Goal: Information Seeking & Learning: Learn about a topic

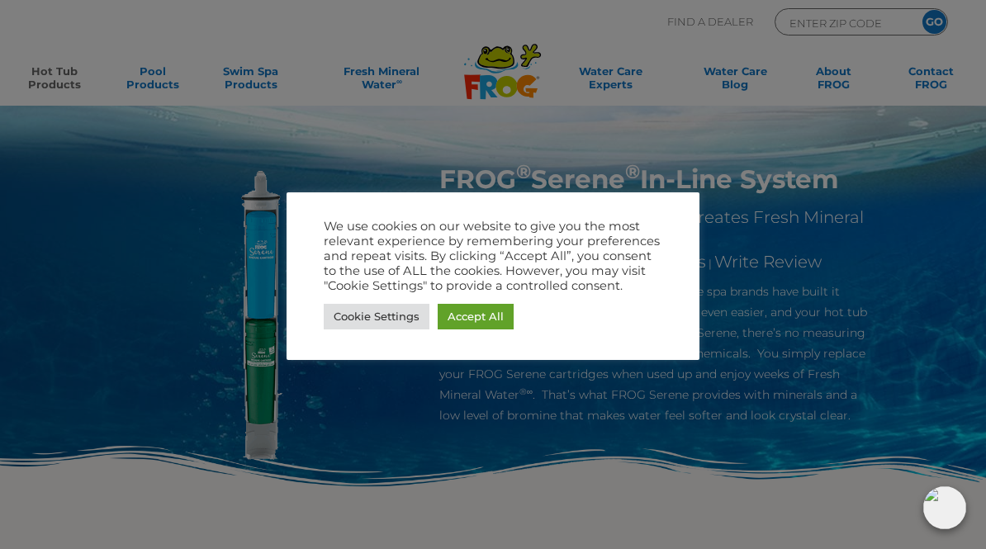
click at [490, 320] on link "Accept All" at bounding box center [476, 317] width 76 height 26
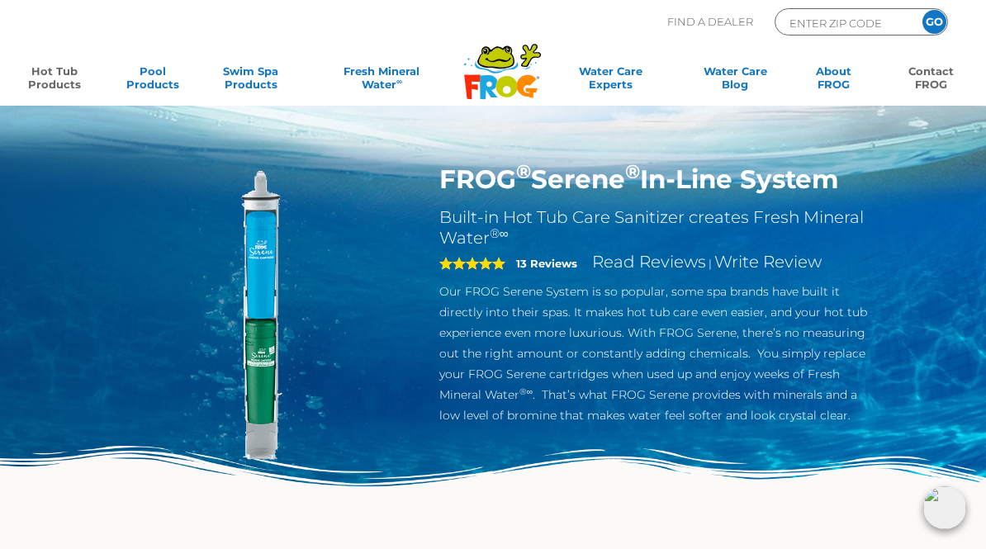
click at [926, 86] on link "Contact FROG" at bounding box center [932, 80] width 76 height 33
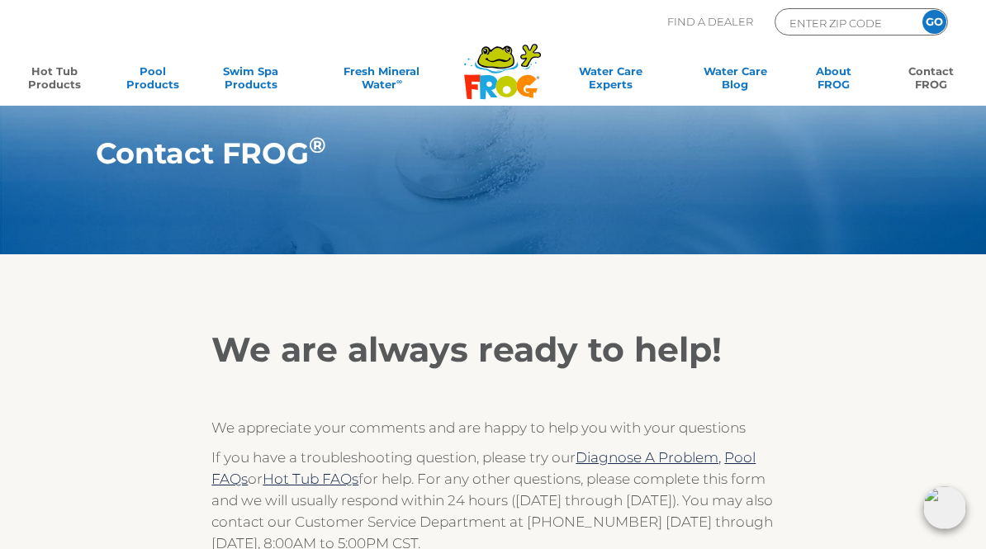
click at [51, 79] on link "Hot Tub Products" at bounding box center [55, 80] width 76 height 33
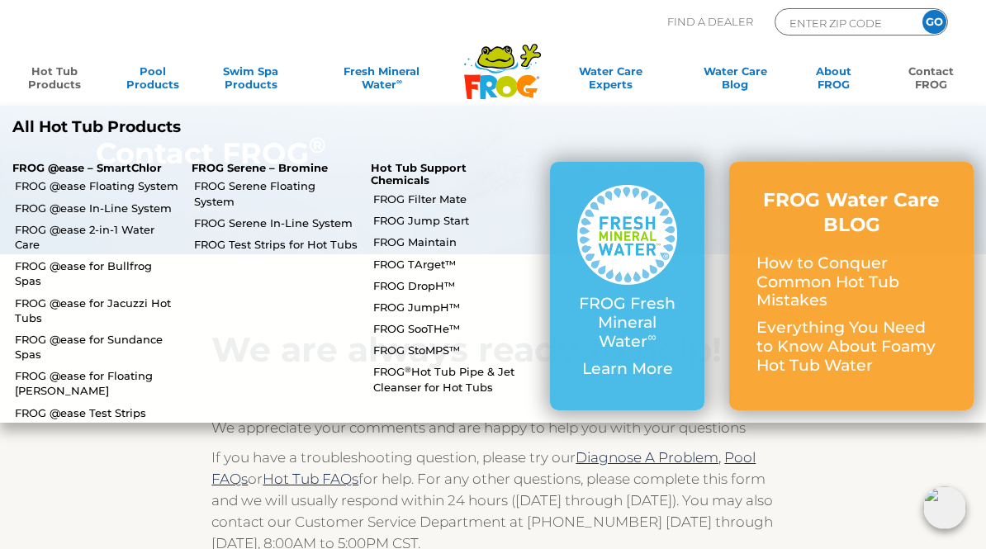
click at [51, 167] on p "FROG @ease – SmartChlor" at bounding box center [89, 168] width 154 height 13
click at [97, 178] on link "FROG @ease Floating System" at bounding box center [97, 185] width 164 height 15
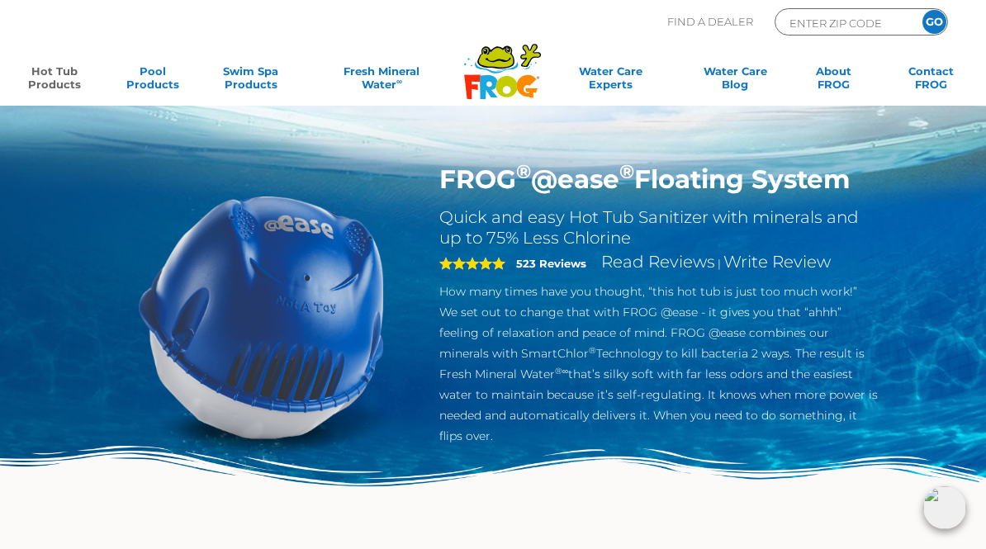
click at [50, 78] on link "Hot Tub Products" at bounding box center [55, 80] width 76 height 33
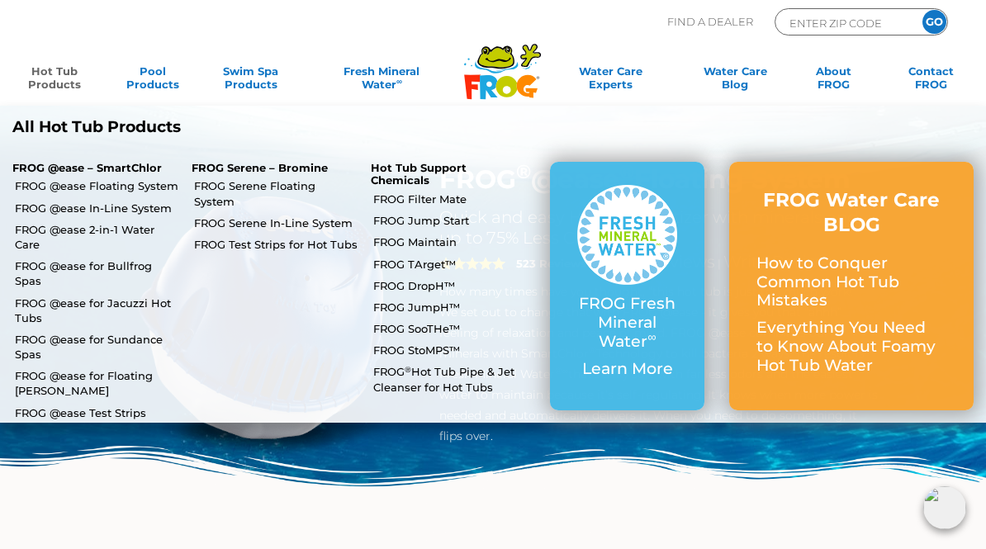
click at [53, 211] on link "FROG @ease In-Line System" at bounding box center [97, 208] width 164 height 15
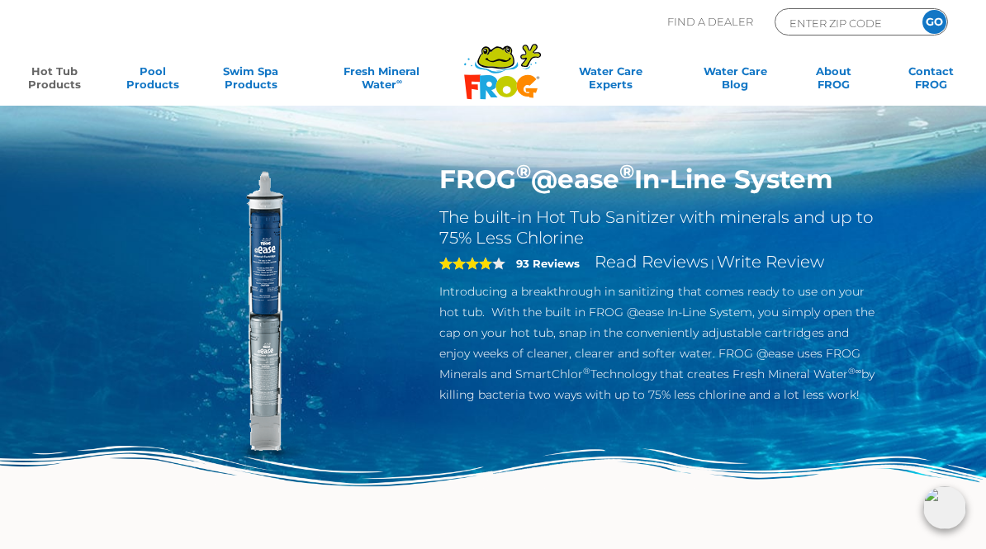
click at [52, 69] on link "Hot Tub Products" at bounding box center [55, 80] width 76 height 33
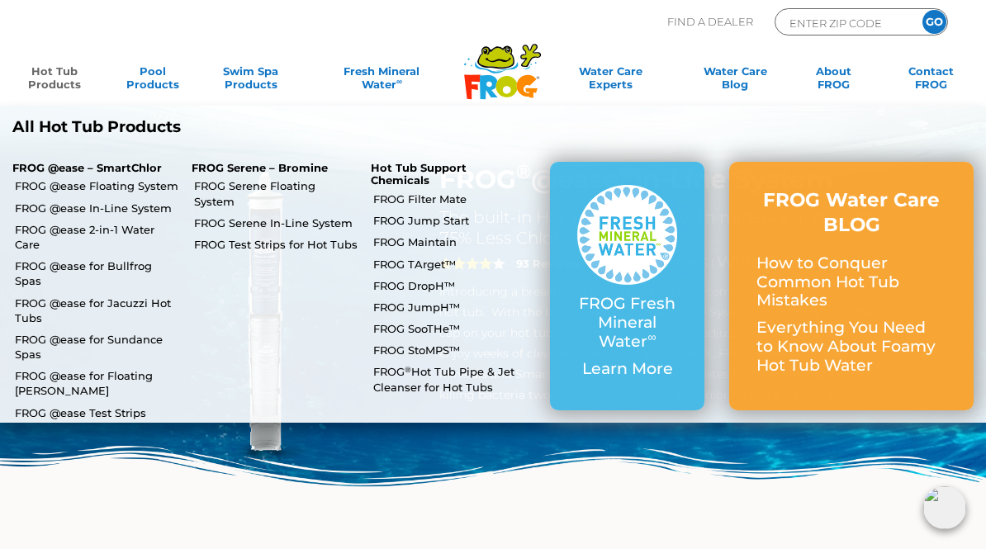
click at [67, 232] on link "FROG @ease 2-in-1 Water Care" at bounding box center [97, 237] width 164 height 30
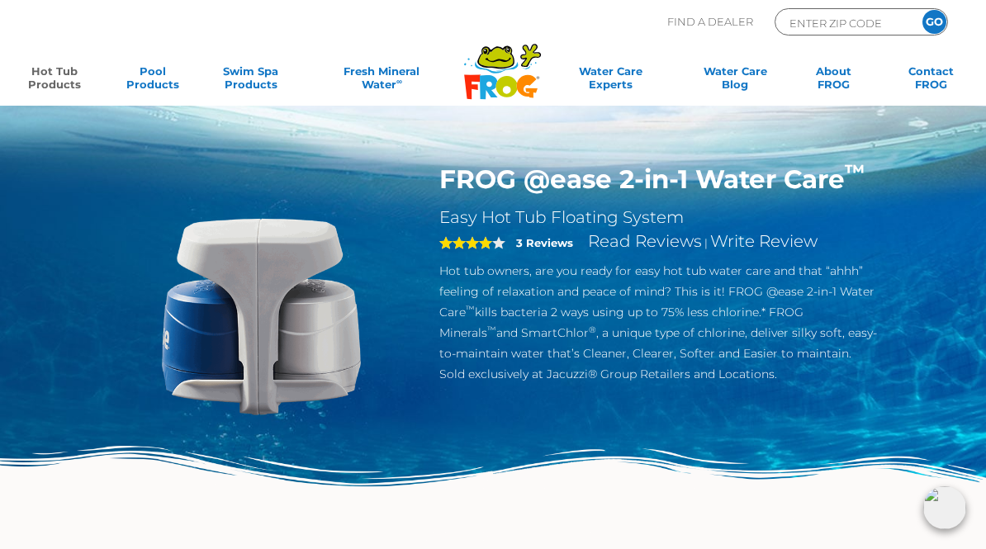
click at [47, 78] on link "Hot Tub Products" at bounding box center [55, 80] width 76 height 33
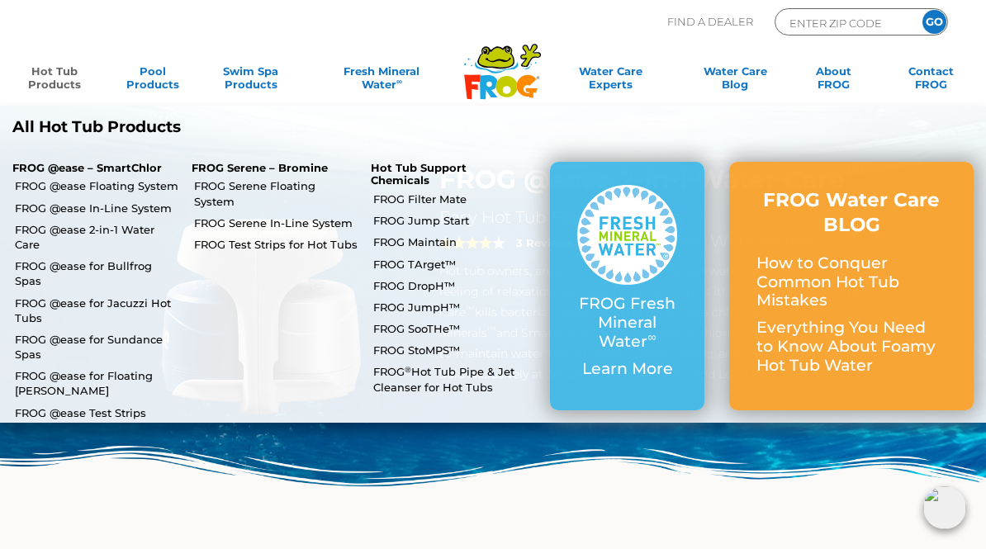
click at [36, 368] on link "FROG @ease for Floating [PERSON_NAME]" at bounding box center [97, 383] width 164 height 30
click at [57, 368] on link "FROG @ease for Floating [PERSON_NAME]" at bounding box center [97, 383] width 164 height 30
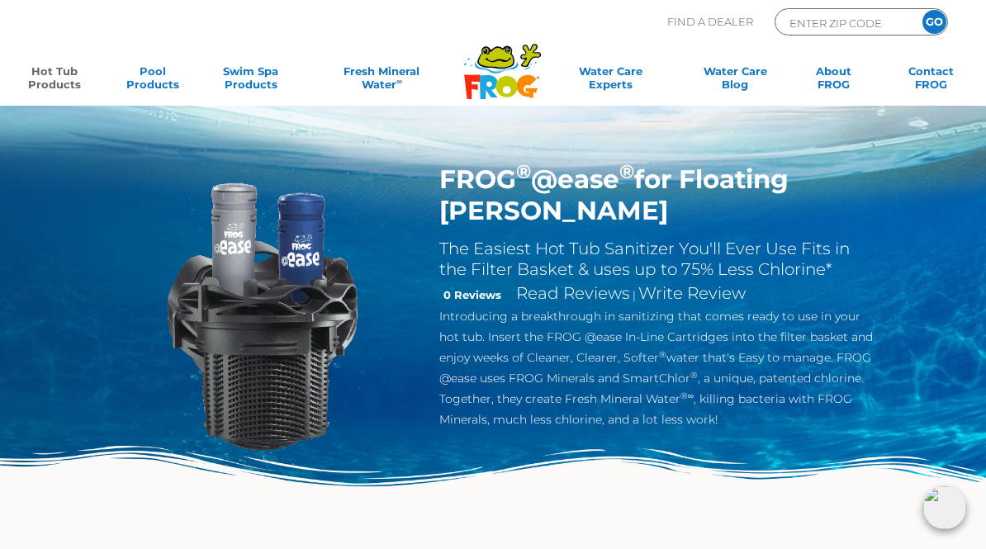
click at [50, 77] on link "Hot Tub Products" at bounding box center [55, 80] width 76 height 33
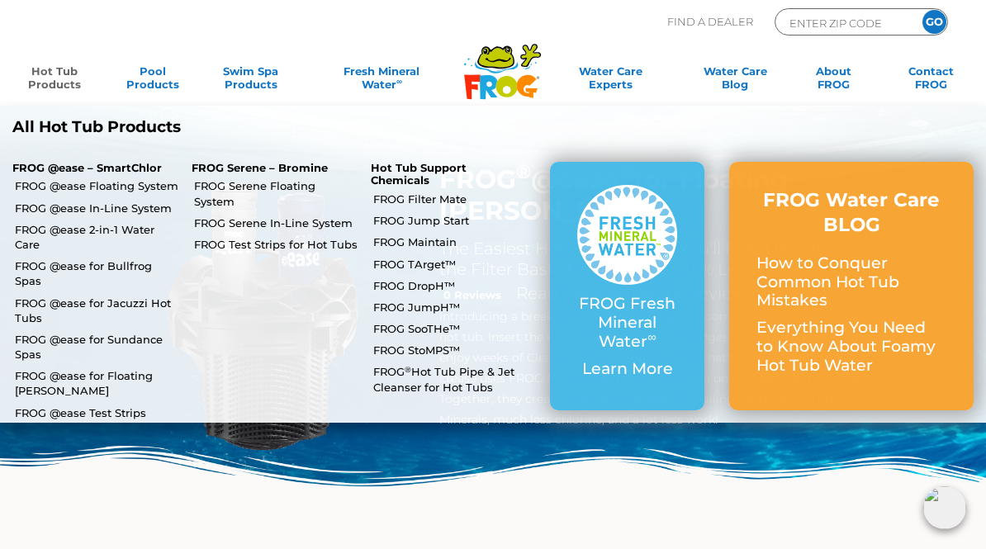
click at [57, 406] on link "FROG @ease Test Strips" at bounding box center [97, 413] width 164 height 15
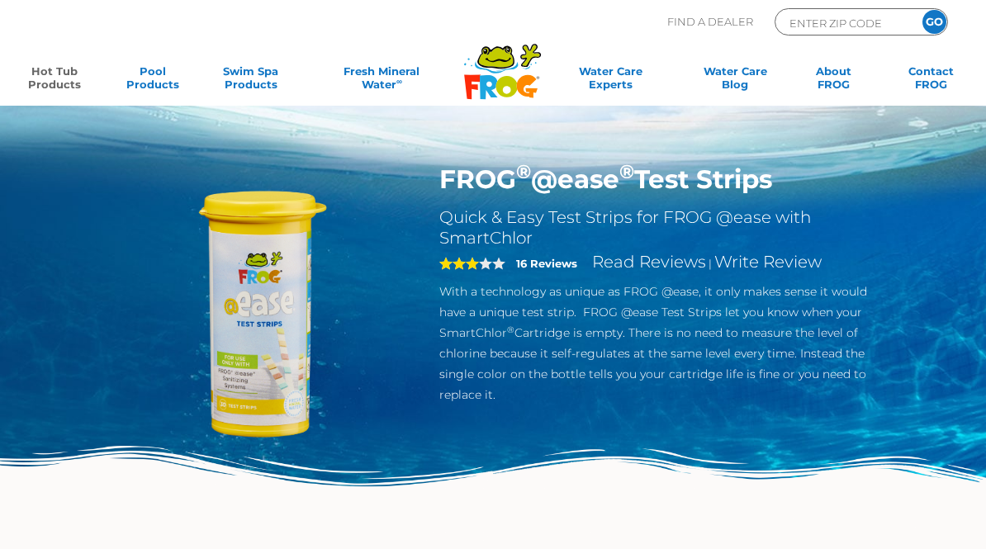
click at [40, 69] on link "Hot Tub Products" at bounding box center [55, 80] width 76 height 33
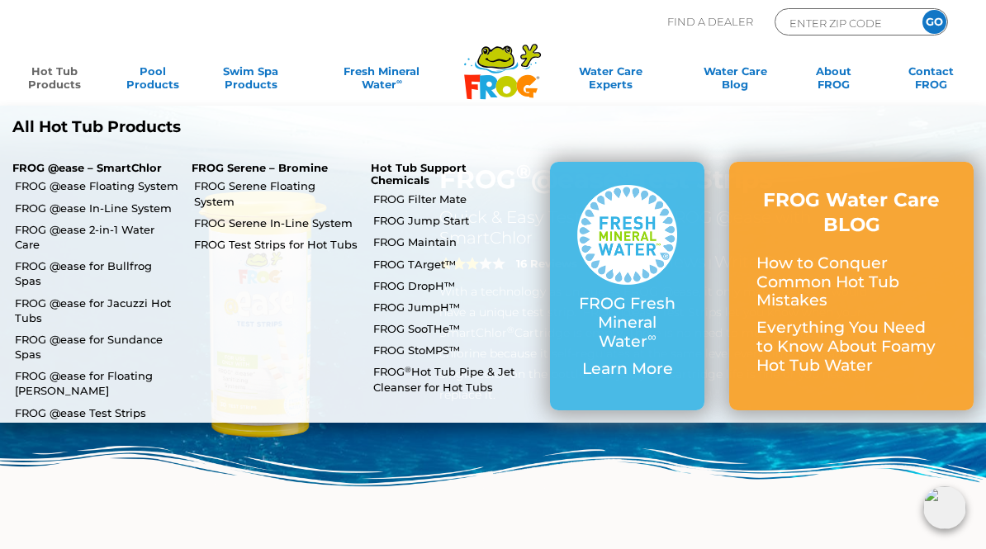
click at [400, 285] on link "FROG DropH™" at bounding box center [455, 285] width 164 height 15
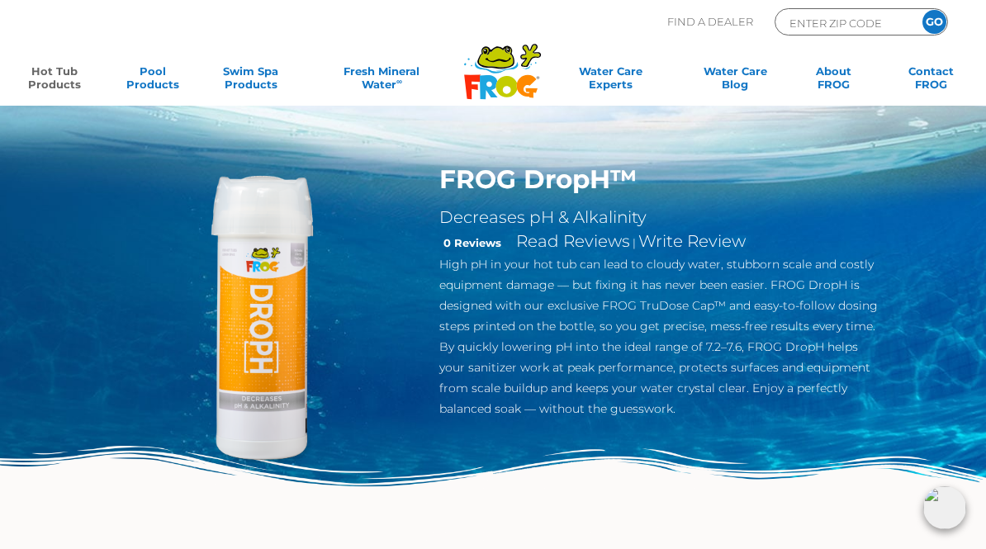
click at [46, 75] on link "Hot Tub Products" at bounding box center [55, 80] width 76 height 33
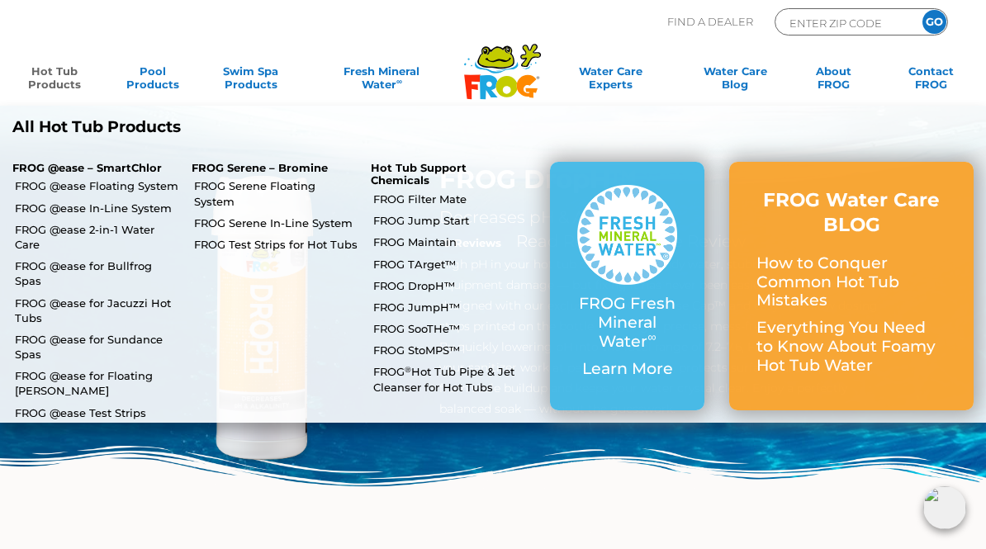
click at [394, 306] on link "FROG JumpH™" at bounding box center [455, 307] width 164 height 15
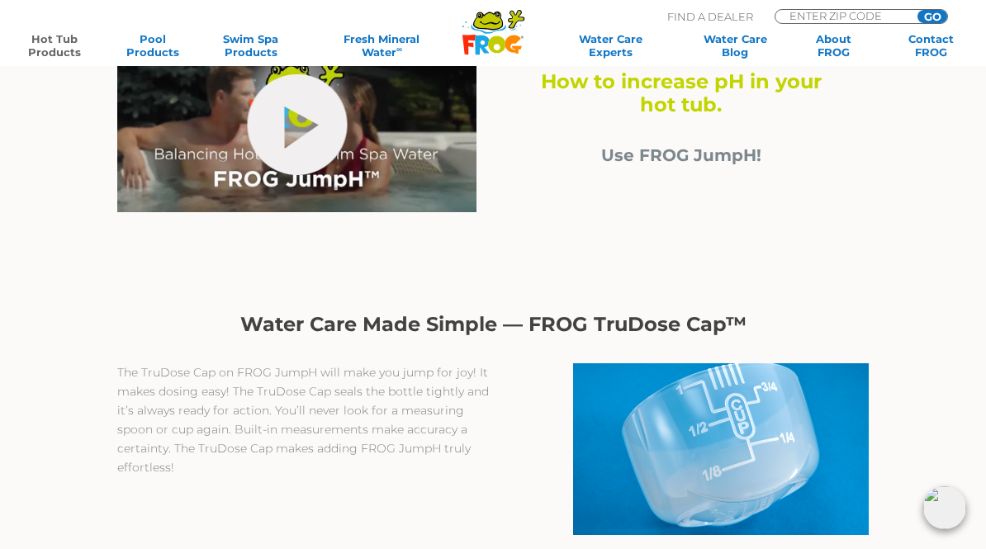
scroll to position [559, 0]
